Goal: Book appointment/travel/reservation

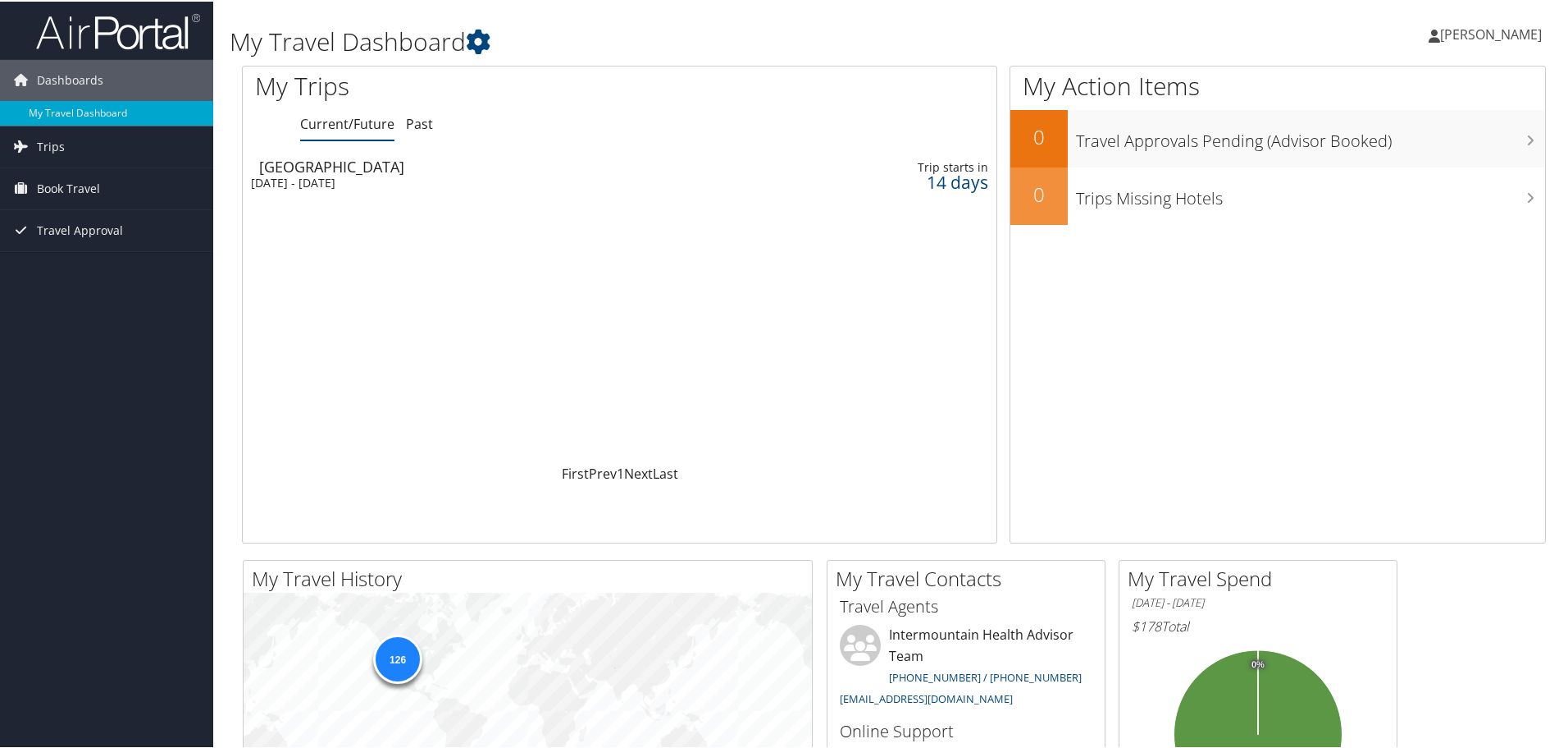
click at [1482, 32] on span "[PERSON_NAME]" at bounding box center [1492, 32] width 102 height 18
click at [87, 188] on span "Book Travel" at bounding box center [69, 187] width 63 height 41
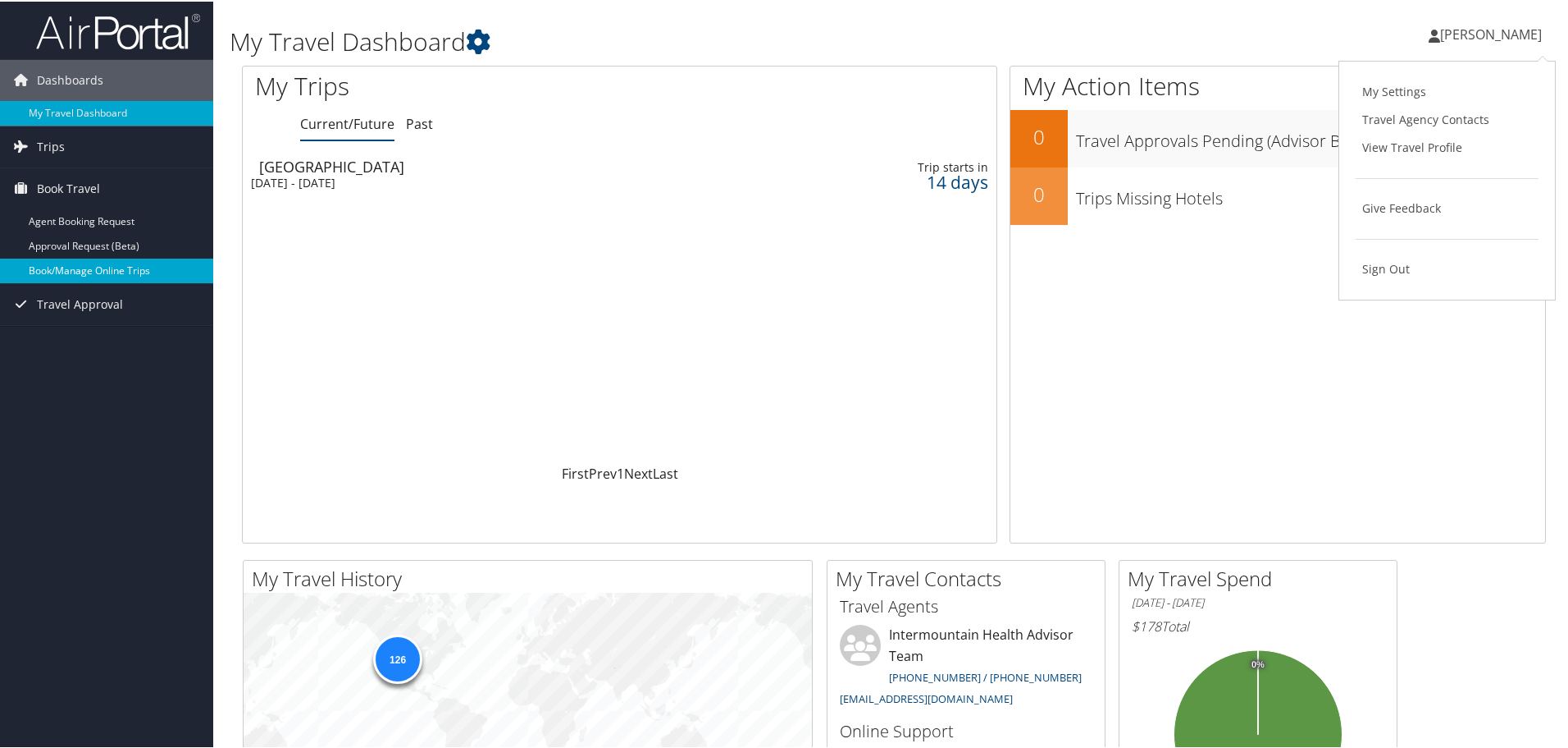
click at [86, 274] on link "Book/Manage Online Trips" at bounding box center [107, 269] width 214 height 25
